Goal: Information Seeking & Learning: Check status

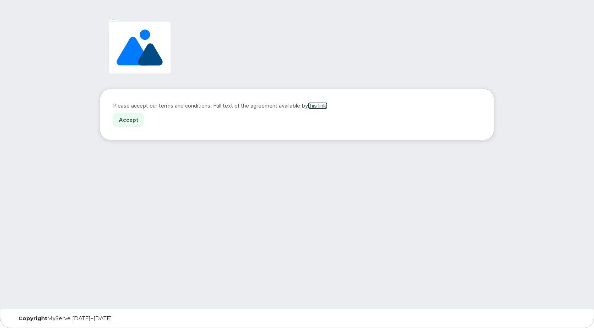
click at [324, 104] on link "this link." at bounding box center [318, 105] width 20 height 7
click at [128, 117] on link "Accept" at bounding box center [128, 120] width 31 height 15
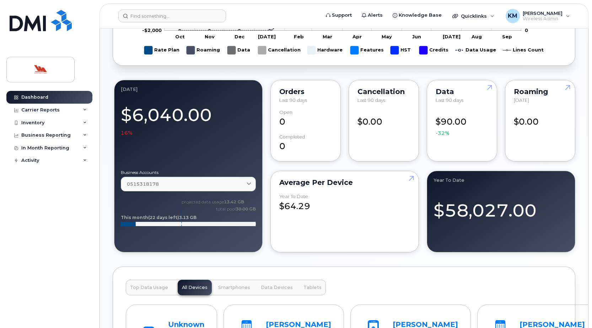
scroll to position [604, 0]
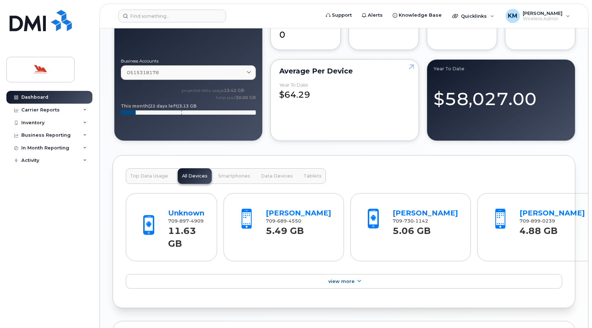
click at [233, 179] on button "Smartphones" at bounding box center [234, 176] width 40 height 16
click at [269, 177] on span "Data Devices" at bounding box center [277, 176] width 32 height 6
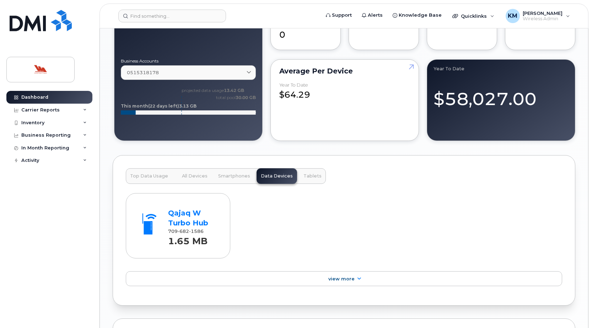
click at [304, 174] on span "Tablets" at bounding box center [312, 176] width 18 height 6
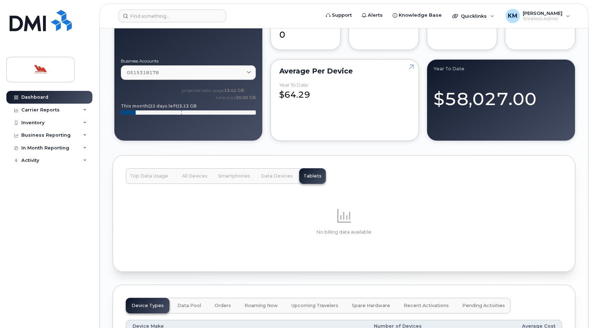
click at [161, 174] on span "Top Data Usage" at bounding box center [149, 176] width 38 height 6
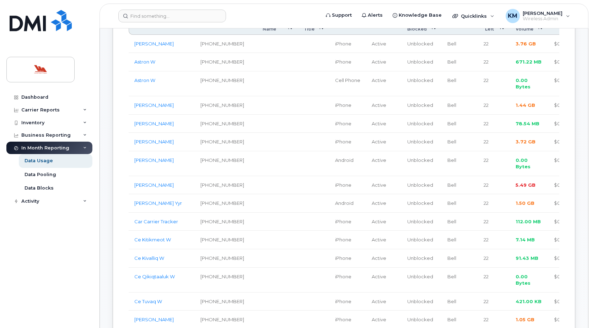
scroll to position [320, 0]
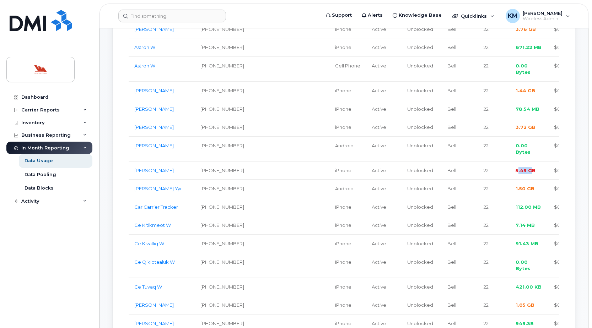
drag, startPoint x: 507, startPoint y: 207, endPoint x: 496, endPoint y: 206, distance: 11.4
click at [515, 173] on span "5.49 GB" at bounding box center [525, 171] width 20 height 6
drag, startPoint x: 496, startPoint y: 206, endPoint x: 486, endPoint y: 161, distance: 46.6
click at [486, 137] on td "22" at bounding box center [494, 127] width 32 height 18
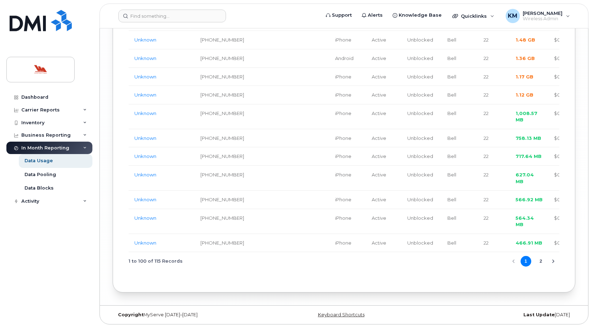
scroll to position [2238, 0]
drag, startPoint x: 513, startPoint y: 175, endPoint x: 488, endPoint y: 179, distance: 24.8
click at [539, 260] on button "2" at bounding box center [540, 261] width 11 height 11
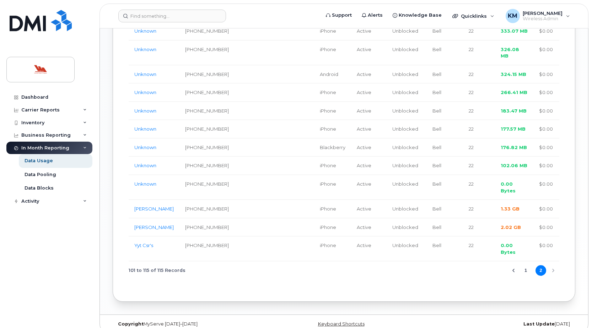
scroll to position [450, 0]
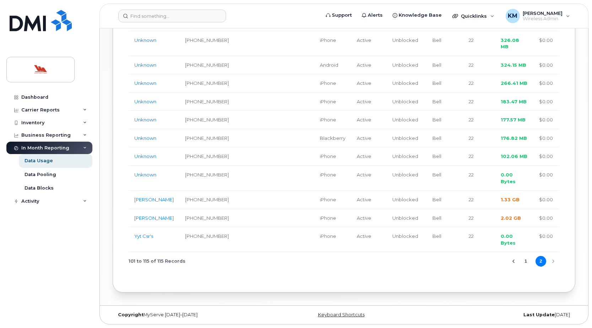
click at [526, 261] on button "1" at bounding box center [525, 261] width 11 height 11
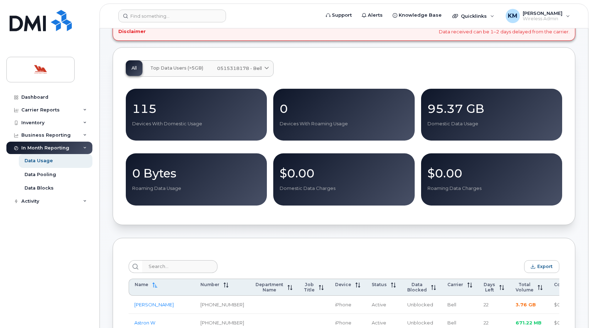
scroll to position [0, 0]
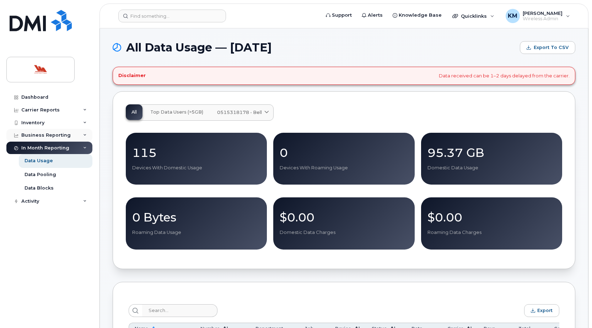
click at [58, 134] on div "Business Reporting" at bounding box center [45, 136] width 49 height 6
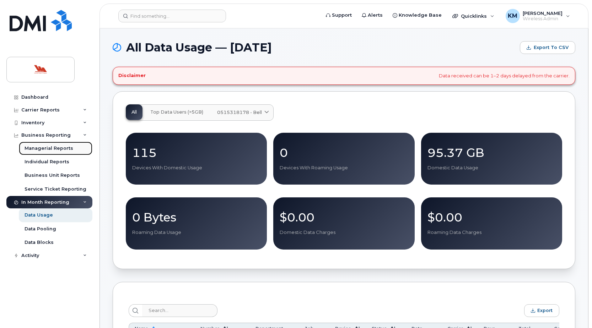
click at [59, 153] on link "Managerial Reports" at bounding box center [56, 148] width 74 height 13
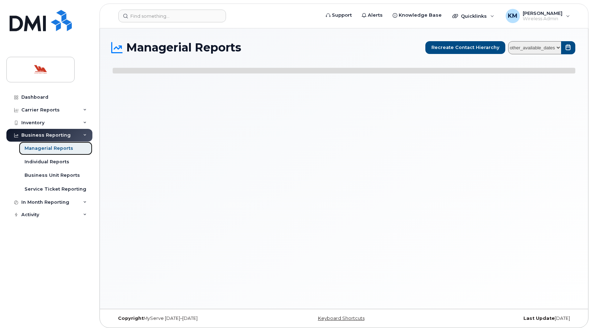
select select
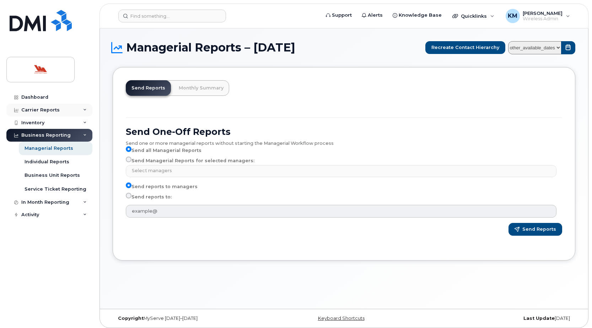
click at [43, 109] on div "Carrier Reports" at bounding box center [40, 110] width 38 height 6
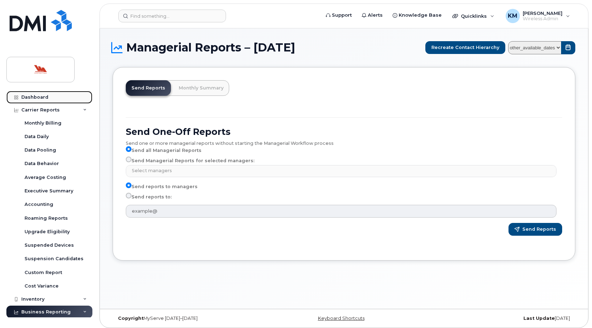
click at [55, 95] on link "Dashboard" at bounding box center [49, 97] width 86 height 13
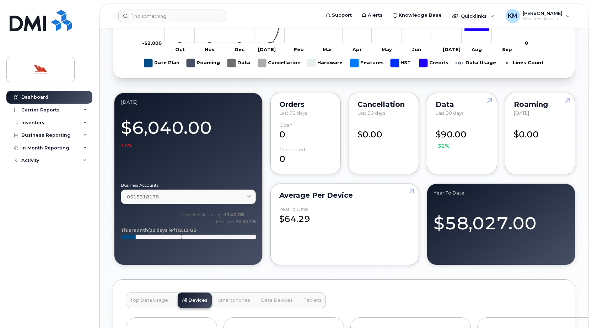
scroll to position [497, 0]
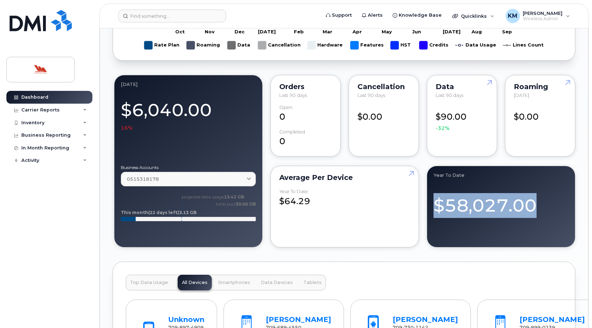
drag, startPoint x: 434, startPoint y: 201, endPoint x: 556, endPoint y: 205, distance: 122.3
click at [556, 205] on div "$58,027.00" at bounding box center [500, 202] width 135 height 31
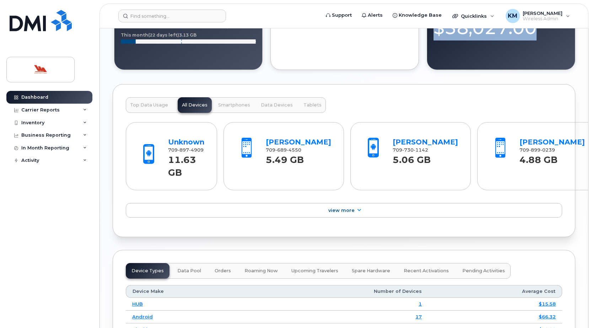
scroll to position [639, 0]
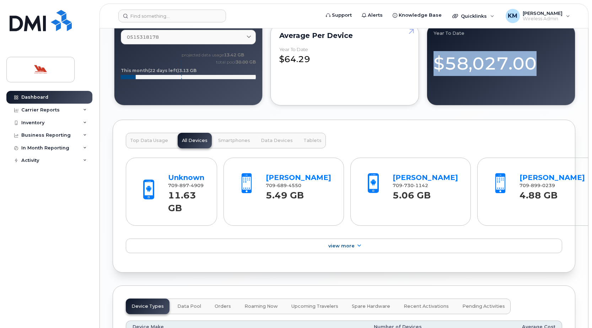
click at [235, 142] on span "Smartphones" at bounding box center [234, 141] width 32 height 6
click at [194, 137] on button "All Devices" at bounding box center [195, 141] width 34 height 16
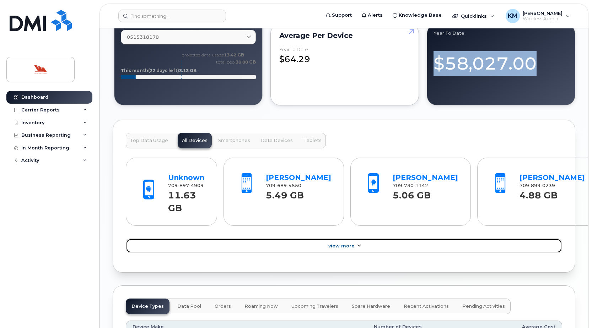
click at [345, 239] on link "View More" at bounding box center [344, 246] width 436 height 15
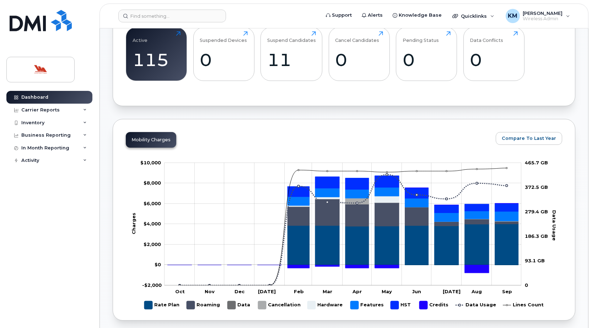
scroll to position [101, 0]
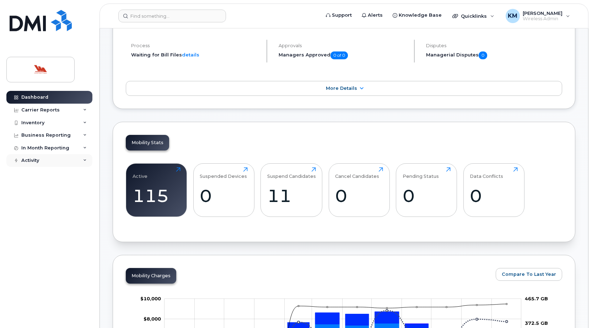
click at [65, 157] on div "Activity" at bounding box center [49, 160] width 86 height 13
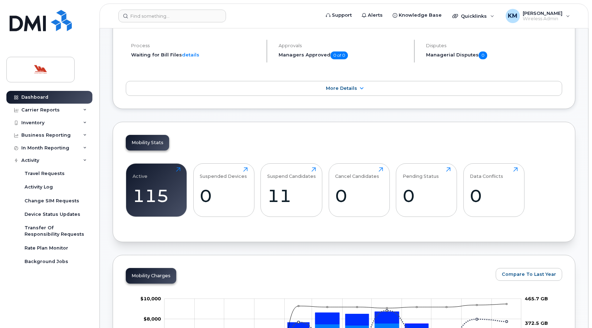
drag, startPoint x: 72, startPoint y: 249, endPoint x: 65, endPoint y: 291, distance: 42.2
click at [65, 295] on div "Dashboard Carrier Reports Monthly Billing Data Daily Data Pooling Data Behavior…" at bounding box center [50, 204] width 88 height 227
click at [71, 247] on link "Rate Plan Monitor" at bounding box center [56, 248] width 74 height 13
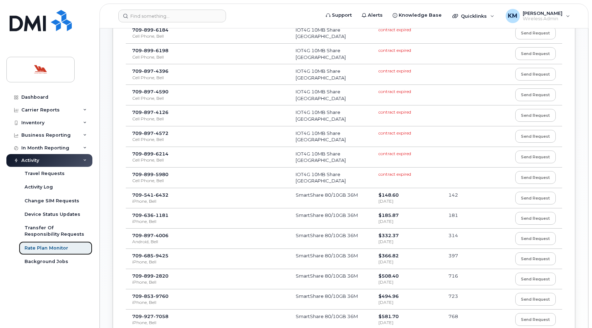
scroll to position [389, 0]
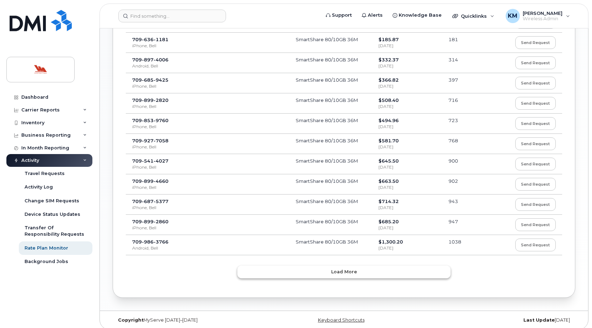
click at [389, 267] on button "Load more" at bounding box center [343, 272] width 213 height 13
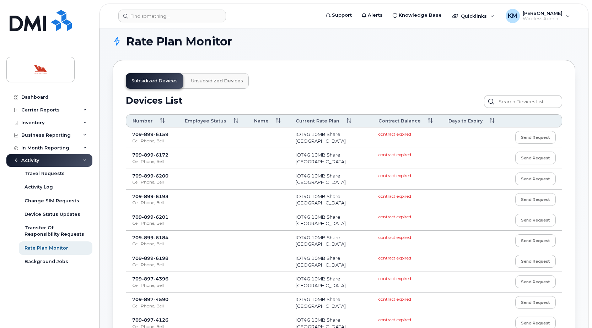
scroll to position [0, 0]
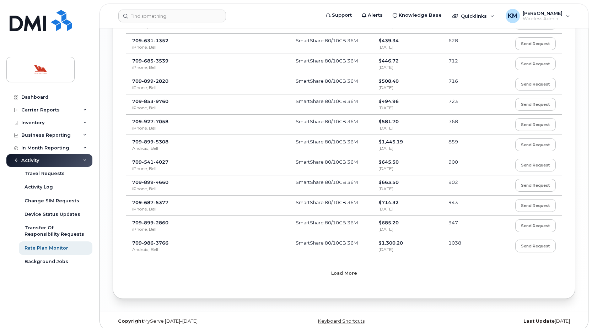
click at [390, 267] on button "Load more" at bounding box center [343, 273] width 213 height 13
click at [51, 214] on div "Device Status Updates" at bounding box center [53, 214] width 56 height 6
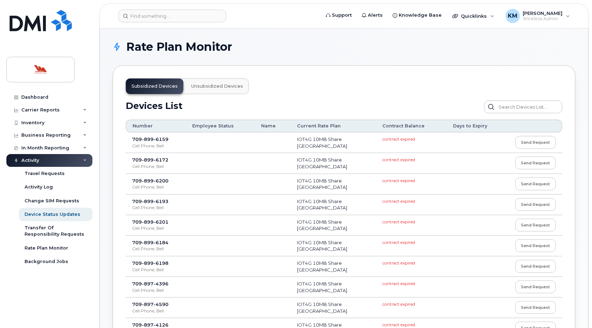
click at [193, 86] on span "Unsubsidized devices" at bounding box center [217, 86] width 52 height 6
click at [215, 90] on button "Unsubsidized devices" at bounding box center [216, 87] width 63 height 16
click at [215, 86] on span "Unsubsidized devices" at bounding box center [217, 86] width 52 height 6
click at [39, 97] on div "Dashboard" at bounding box center [34, 97] width 27 height 6
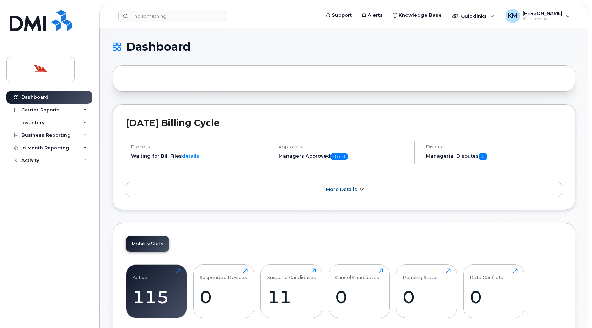
click at [211, 190] on link "More Details" at bounding box center [344, 189] width 436 height 15
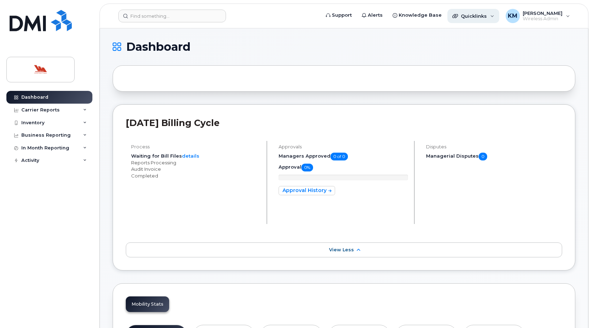
click at [499, 14] on div "Quicklinks" at bounding box center [473, 16] width 52 height 14
